Goal: Find specific page/section: Find specific page/section

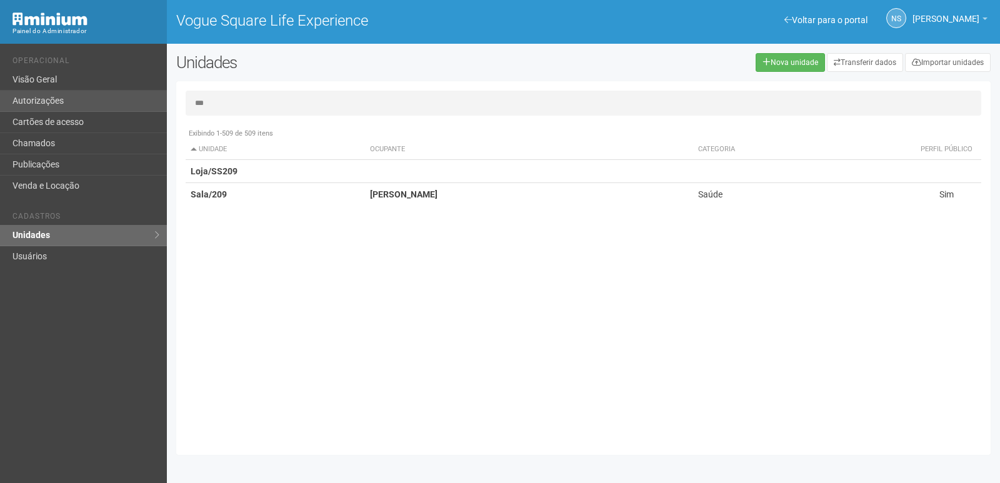
drag, startPoint x: 239, startPoint y: 102, endPoint x: 134, endPoint y: 101, distance: 105.0
click at [134, 101] on div "Voltar para o portal Operacional Visão Geral Autorizações Cartões de acesso Cha…" at bounding box center [500, 263] width 1000 height 439
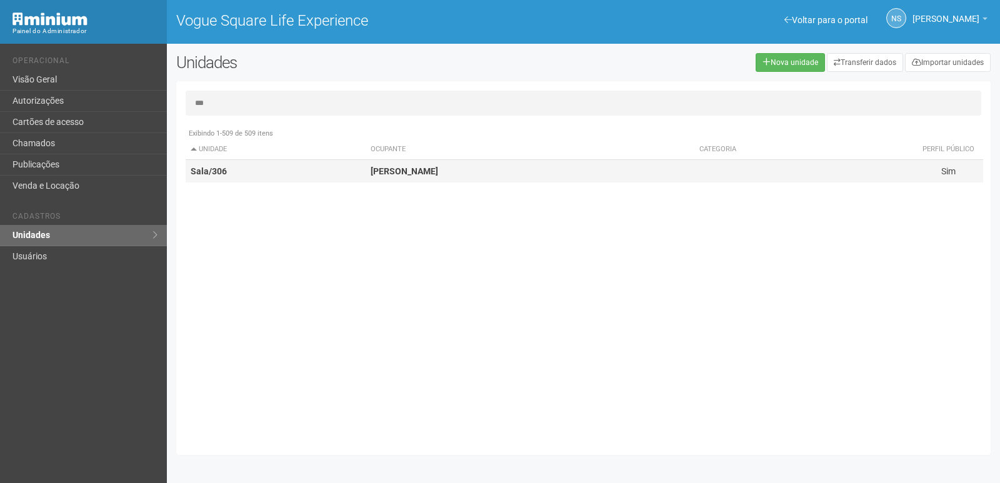
click at [311, 171] on td "Sala/306" at bounding box center [276, 171] width 180 height 23
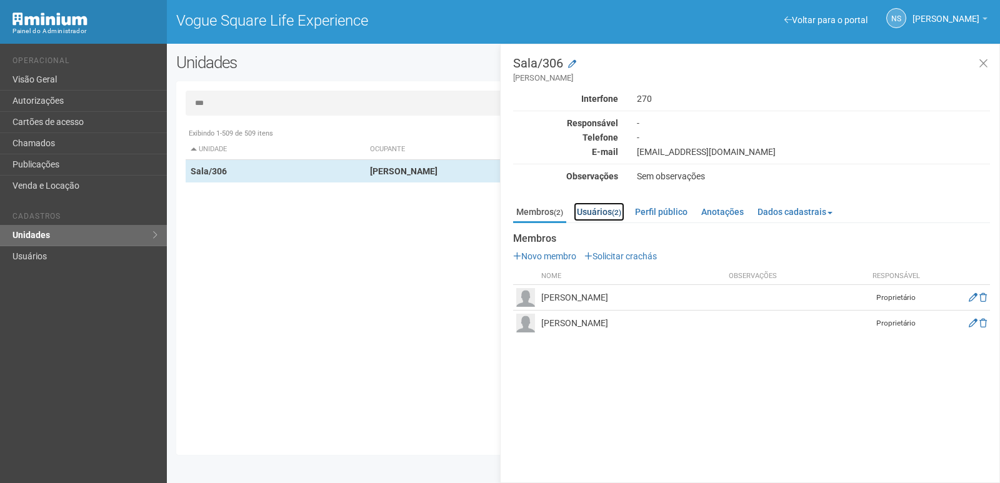
click at [596, 210] on link "Usuários (2)" at bounding box center [599, 212] width 51 height 19
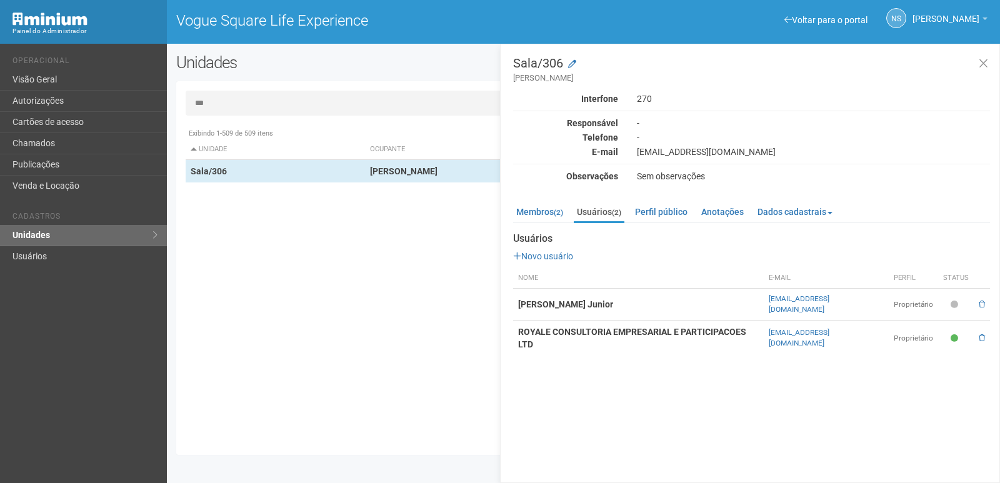
click at [658, 327] on strong "ROYALE CONSULTORIA EMPRESARIAL E PARTICIPACOES LTD" at bounding box center [632, 338] width 228 height 23
click at [518, 324] on td "ROYALE CONSULTORIA EMPRESARIAL E PARTICIPACOES LTD" at bounding box center [638, 339] width 251 height 36
drag, startPoint x: 523, startPoint y: 322, endPoint x: 671, endPoint y: 321, distance: 148.8
click at [671, 327] on strong "ROYALE CONSULTORIA EMPRESARIAL E PARTICIPACOES LTD" at bounding box center [632, 338] width 228 height 23
click at [673, 327] on strong "ROYALE CONSULTORIA EMPRESARIAL E PARTICIPACOES LTD" at bounding box center [632, 338] width 228 height 23
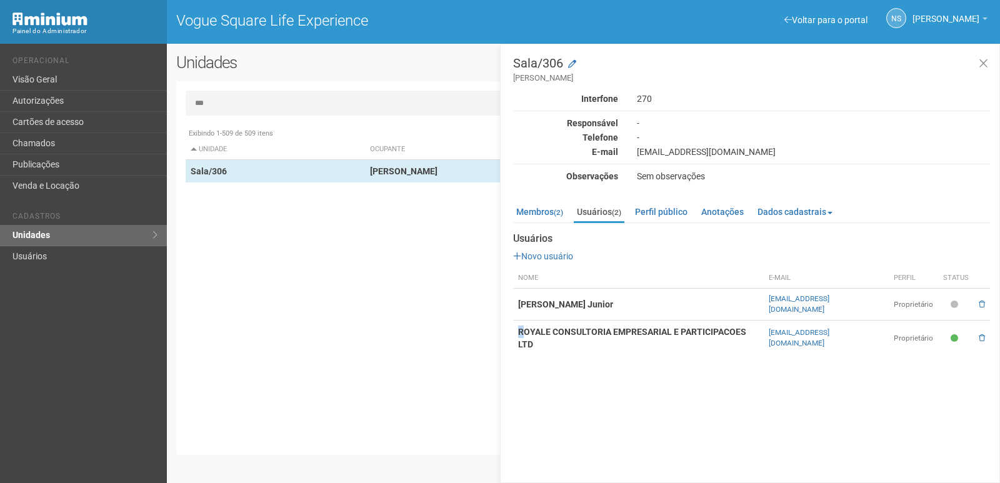
drag, startPoint x: 517, startPoint y: 321, endPoint x: 526, endPoint y: 322, distance: 8.8
click at [526, 322] on td "ROYALE CONSULTORIA EMPRESARIAL E PARTICIPACOES LTD" at bounding box center [638, 339] width 251 height 36
drag, startPoint x: 533, startPoint y: 324, endPoint x: 522, endPoint y: 327, distance: 11.1
click at [533, 327] on strong "ROYALE CONSULTORIA EMPRESARIAL E PARTICIPACOES LTD" at bounding box center [632, 338] width 228 height 23
drag, startPoint x: 517, startPoint y: 324, endPoint x: 767, endPoint y: 324, distance: 250.1
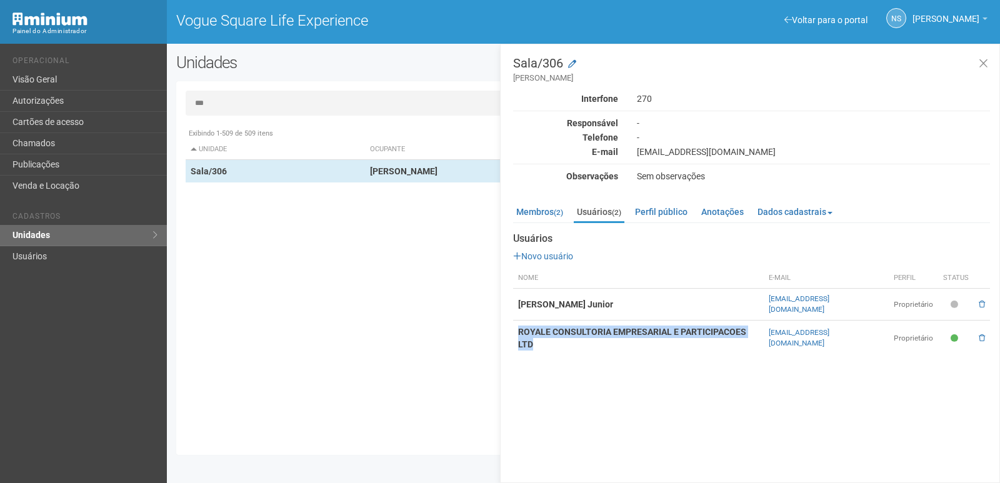
click at [764, 324] on td "ROYALE CONSULTORIA EMPRESARIAL E PARTICIPACOES LTD" at bounding box center [638, 339] width 251 height 36
click at [764, 321] on td "ROYALE CONSULTORIA EMPRESARIAL E PARTICIPACOES LTD" at bounding box center [638, 339] width 251 height 36
click at [263, 101] on input "***" at bounding box center [584, 103] width 796 height 25
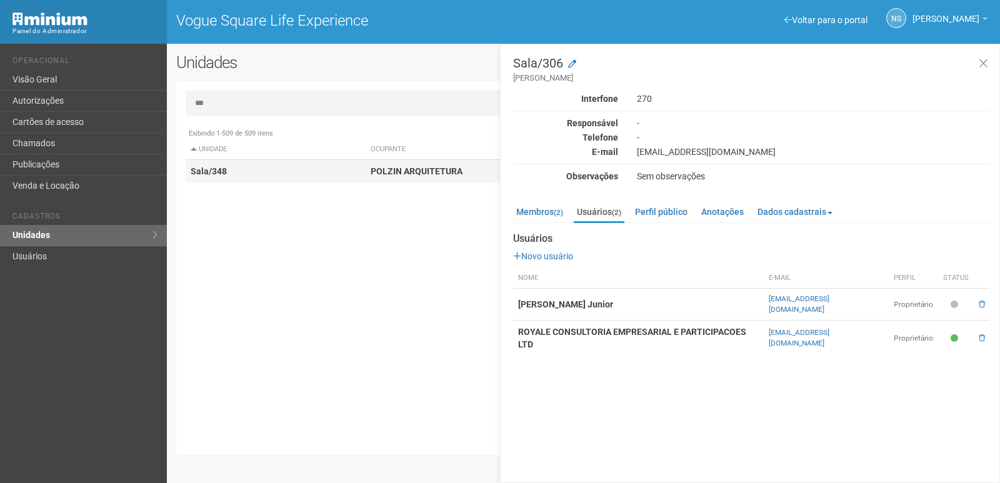
type input "***"
click at [377, 173] on strong "POLZIN ARQUITETURA" at bounding box center [417, 171] width 92 height 10
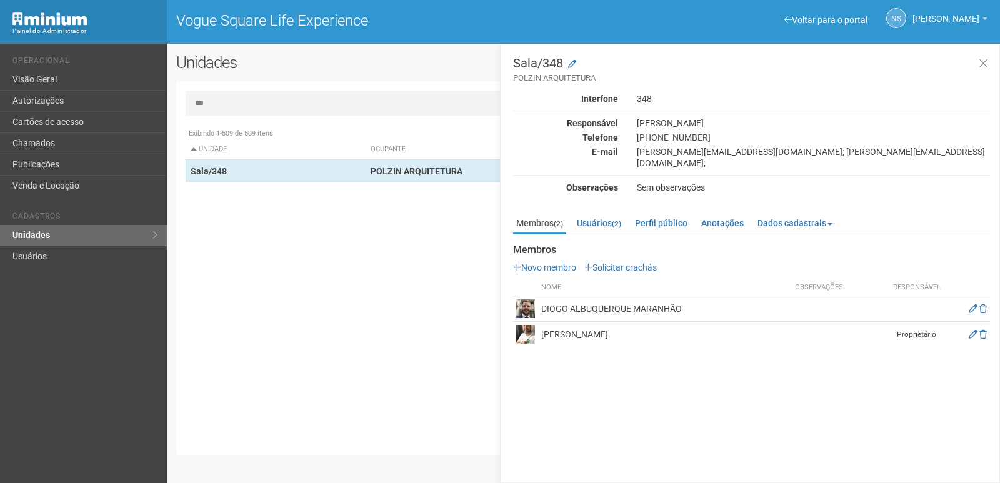
click at [376, 254] on div "Exibindo 1-509 de 509 itens Unidade Ocupante Categoria Perfil público Loja/101 …" at bounding box center [588, 284] width 805 height 324
